Goal: Find specific page/section: Find specific page/section

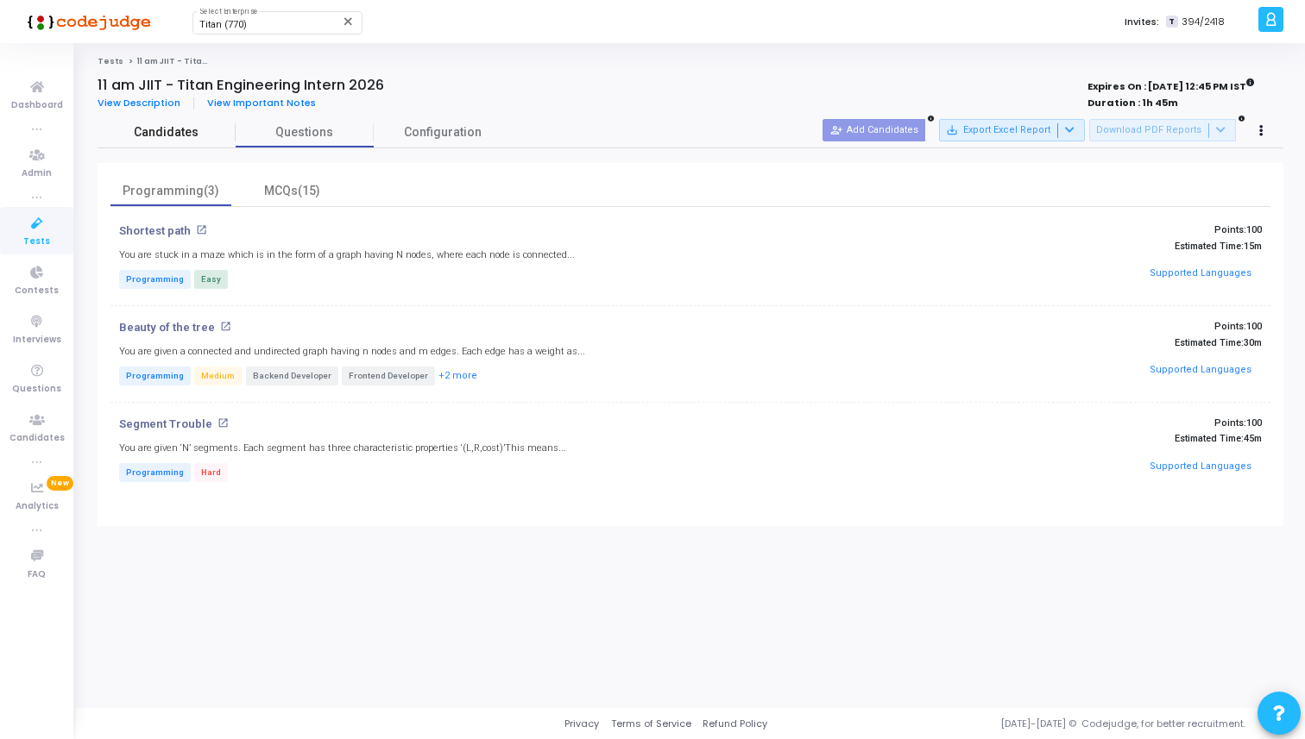
click at [167, 129] on span "Candidates" at bounding box center [166, 132] width 138 height 18
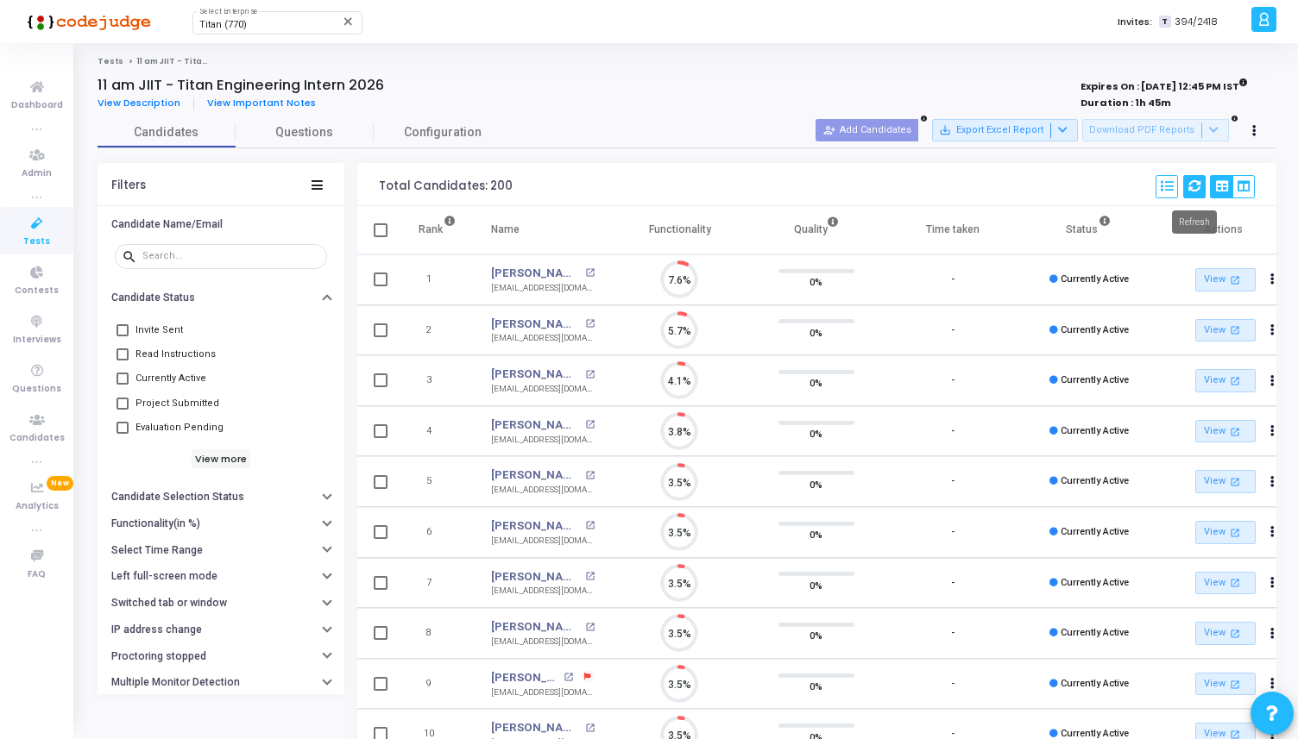
click at [1193, 186] on icon at bounding box center [1194, 186] width 12 height 12
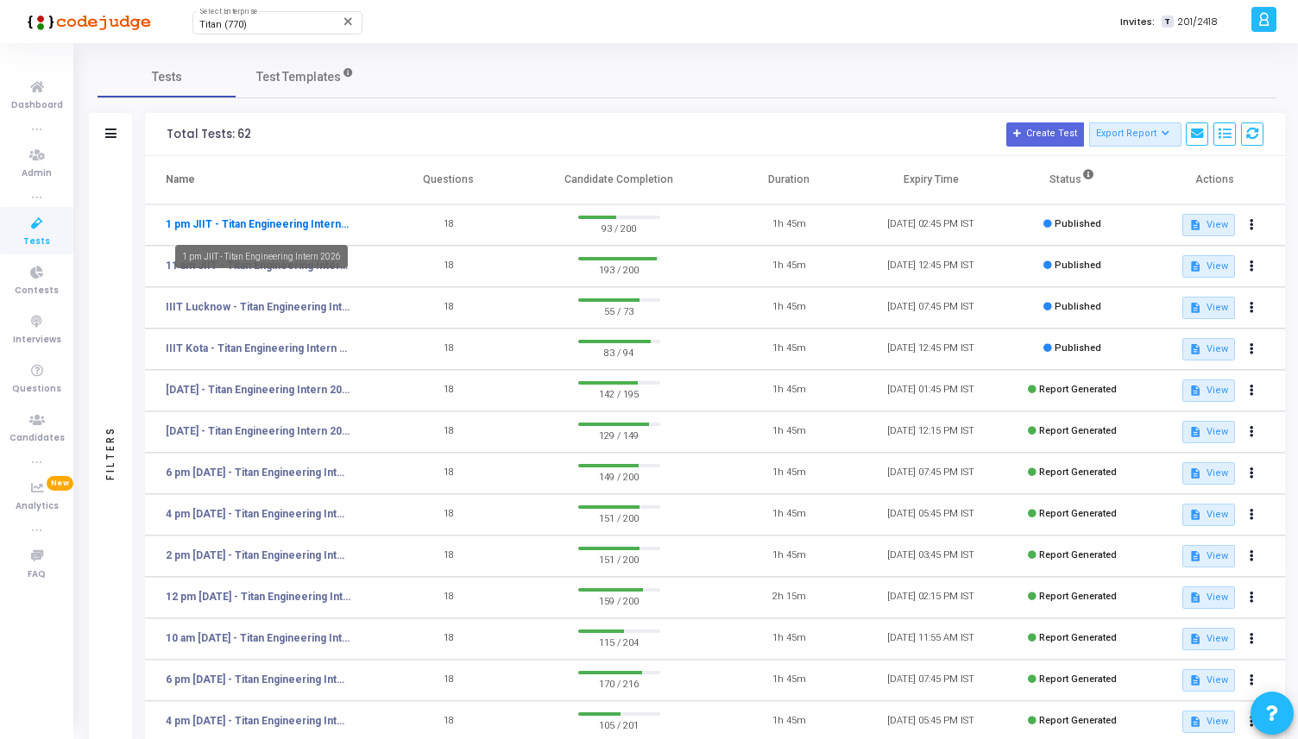
click at [313, 221] on link "1 pm JIIT - Titan Engineering Intern 2026" at bounding box center [258, 225] width 185 height 16
